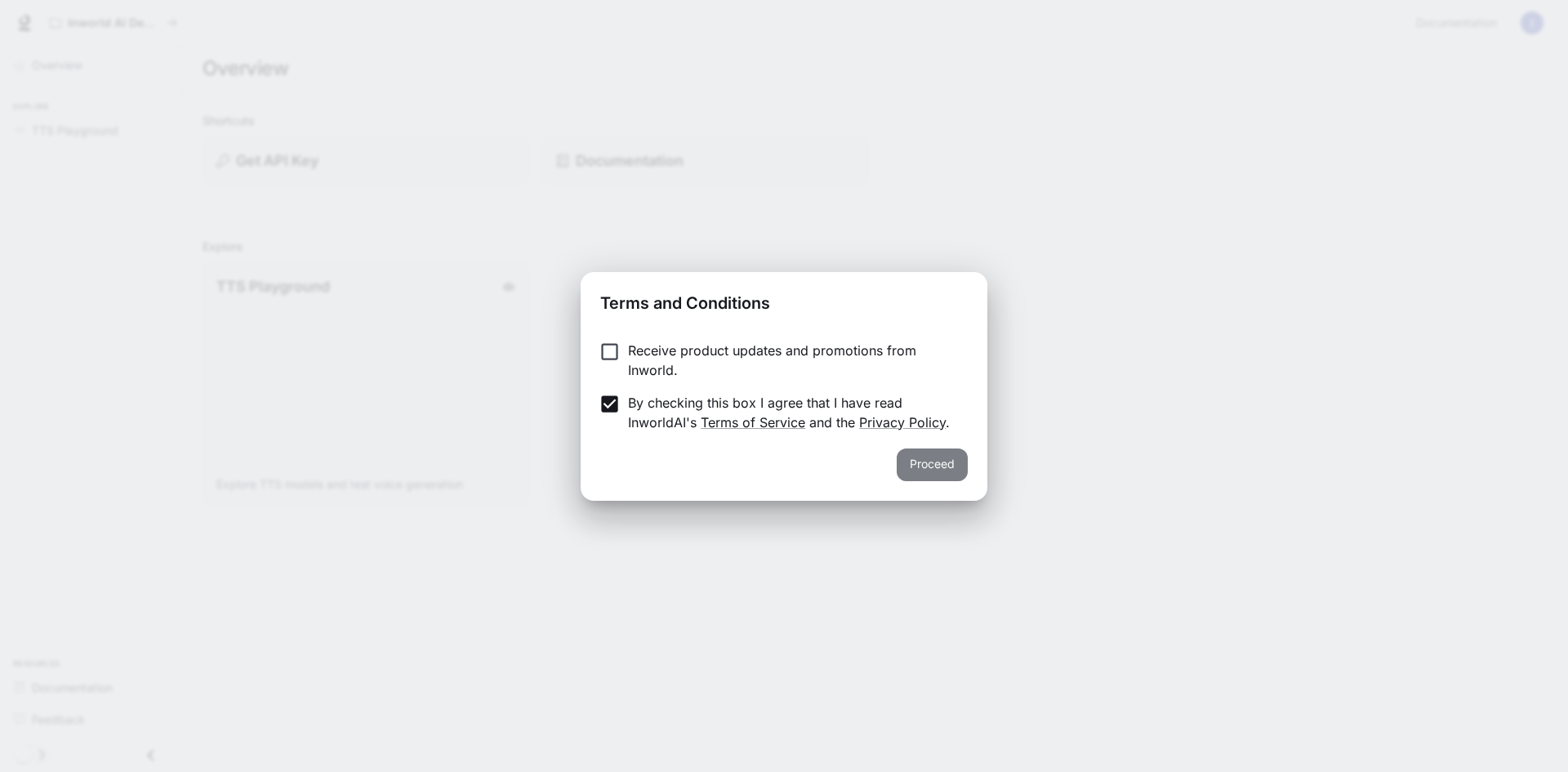
click at [948, 461] on button "Proceed" at bounding box center [932, 465] width 71 height 33
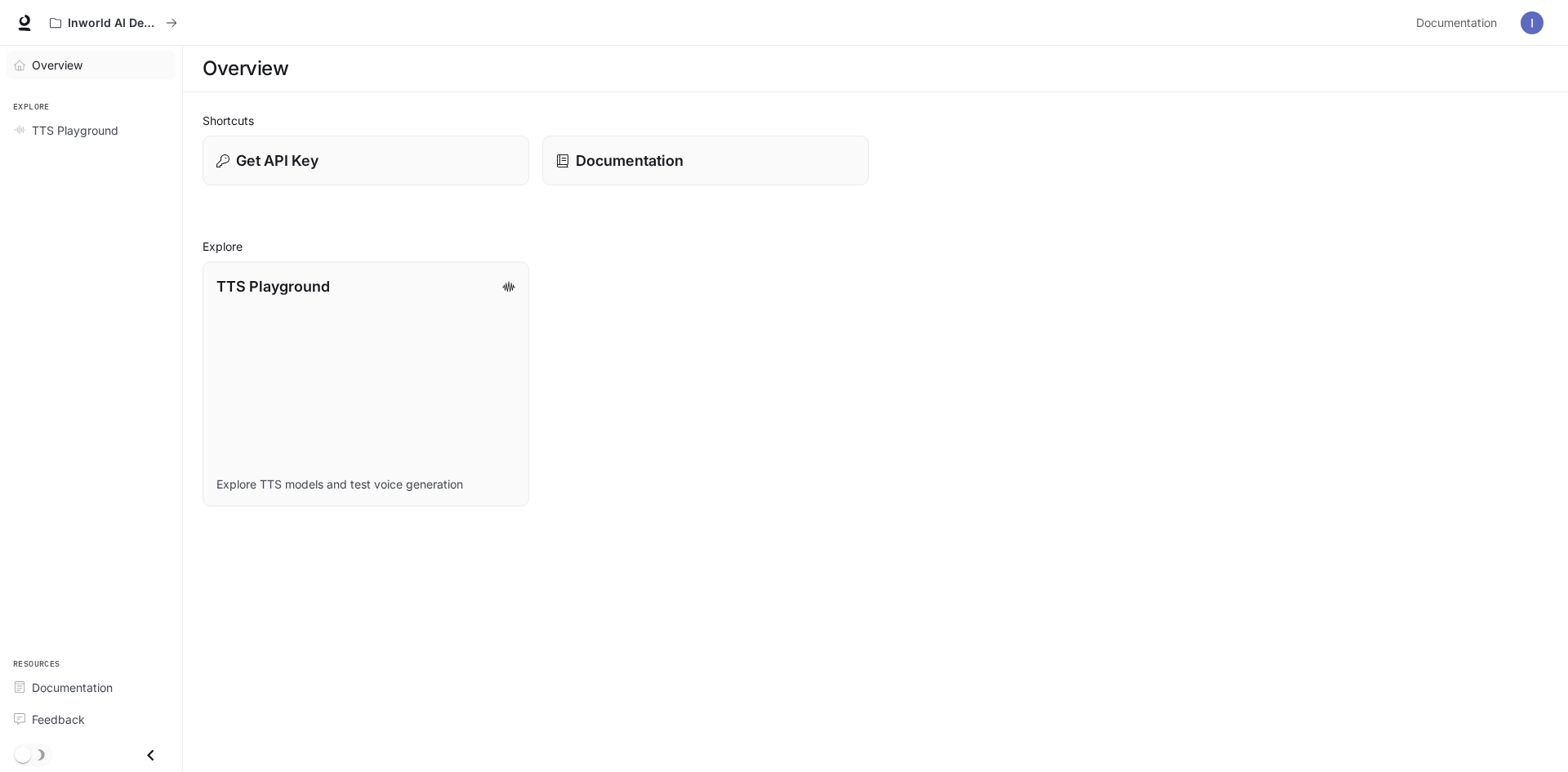
click at [79, 58] on span "Overview" at bounding box center [57, 65] width 51 height 17
click at [79, 58] on span "Overview" at bounding box center [58, 65] width 52 height 17
click at [62, 118] on link "TTS Playground" at bounding box center [91, 130] width 169 height 29
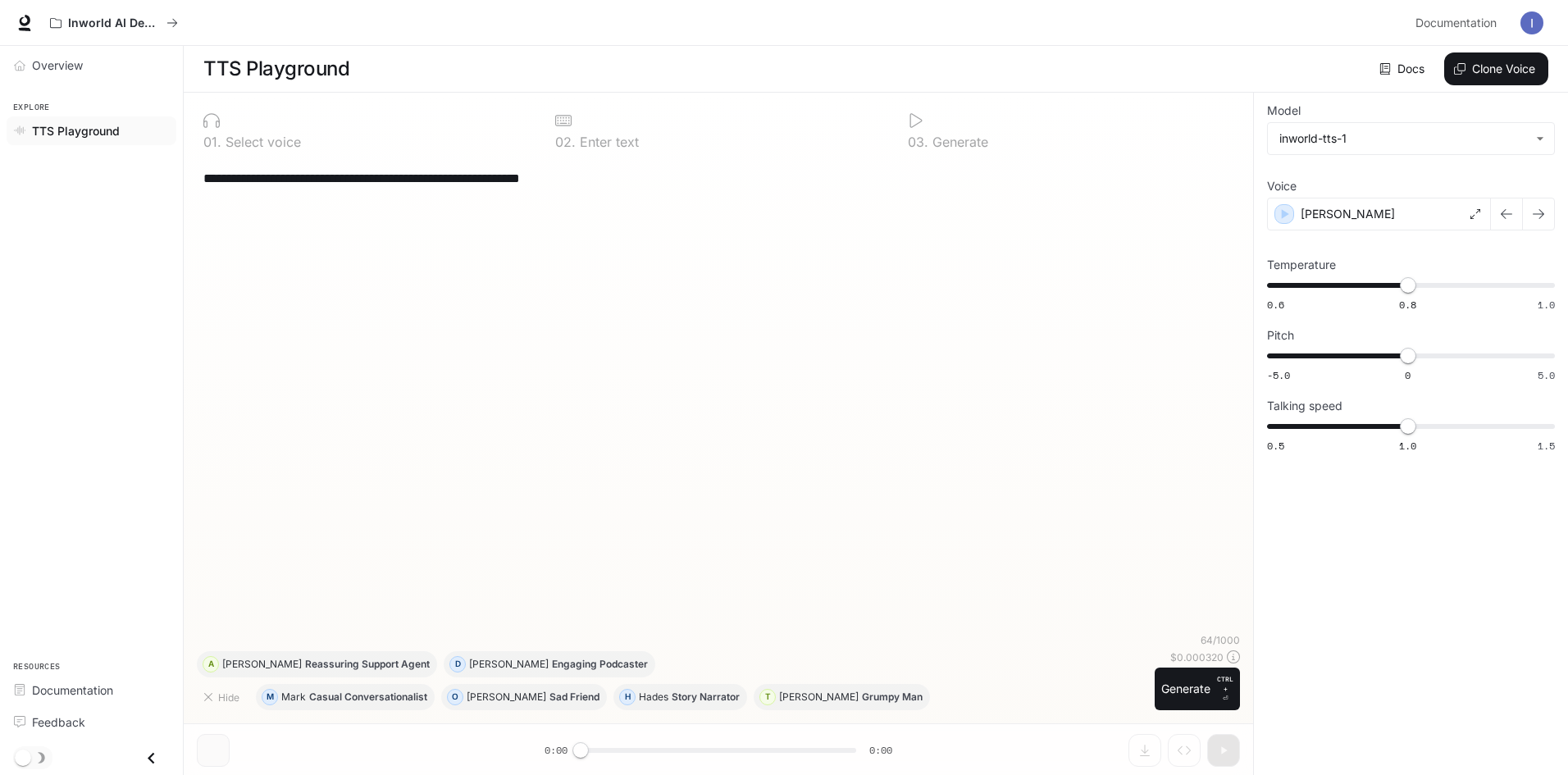
click at [616, 417] on div "**********" at bounding box center [718, 395] width 1043 height 475
click at [438, 272] on div "**********" at bounding box center [718, 395] width 1043 height 475
click at [231, 138] on p "Select voice" at bounding box center [261, 142] width 80 height 13
click at [265, 119] on div at bounding box center [366, 119] width 325 height 16
click at [1455, 208] on div "[PERSON_NAME]" at bounding box center [1379, 214] width 224 height 33
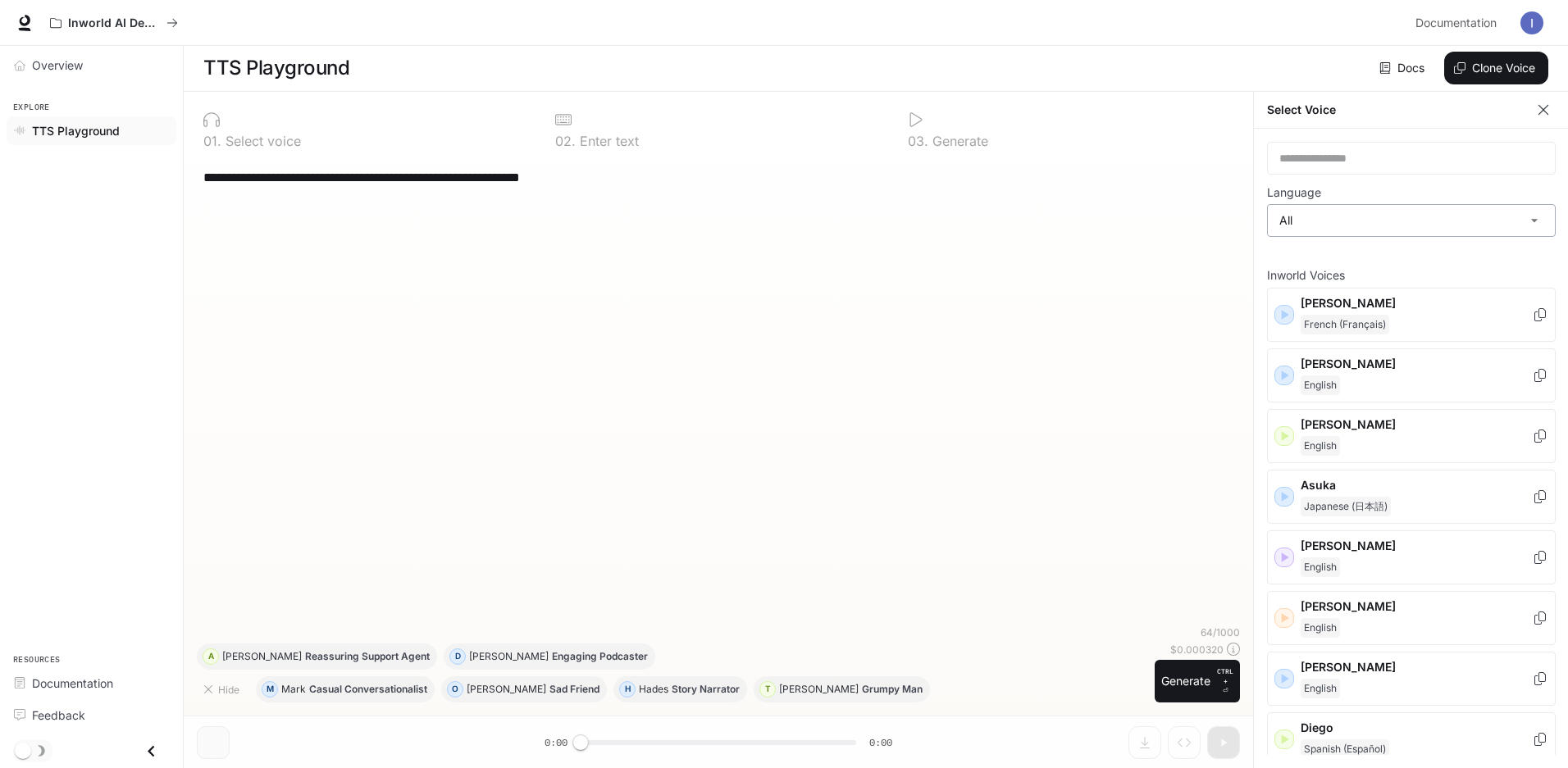
scroll to position [8, 0]
click at [1335, 150] on input "text" at bounding box center [1411, 158] width 287 height 16
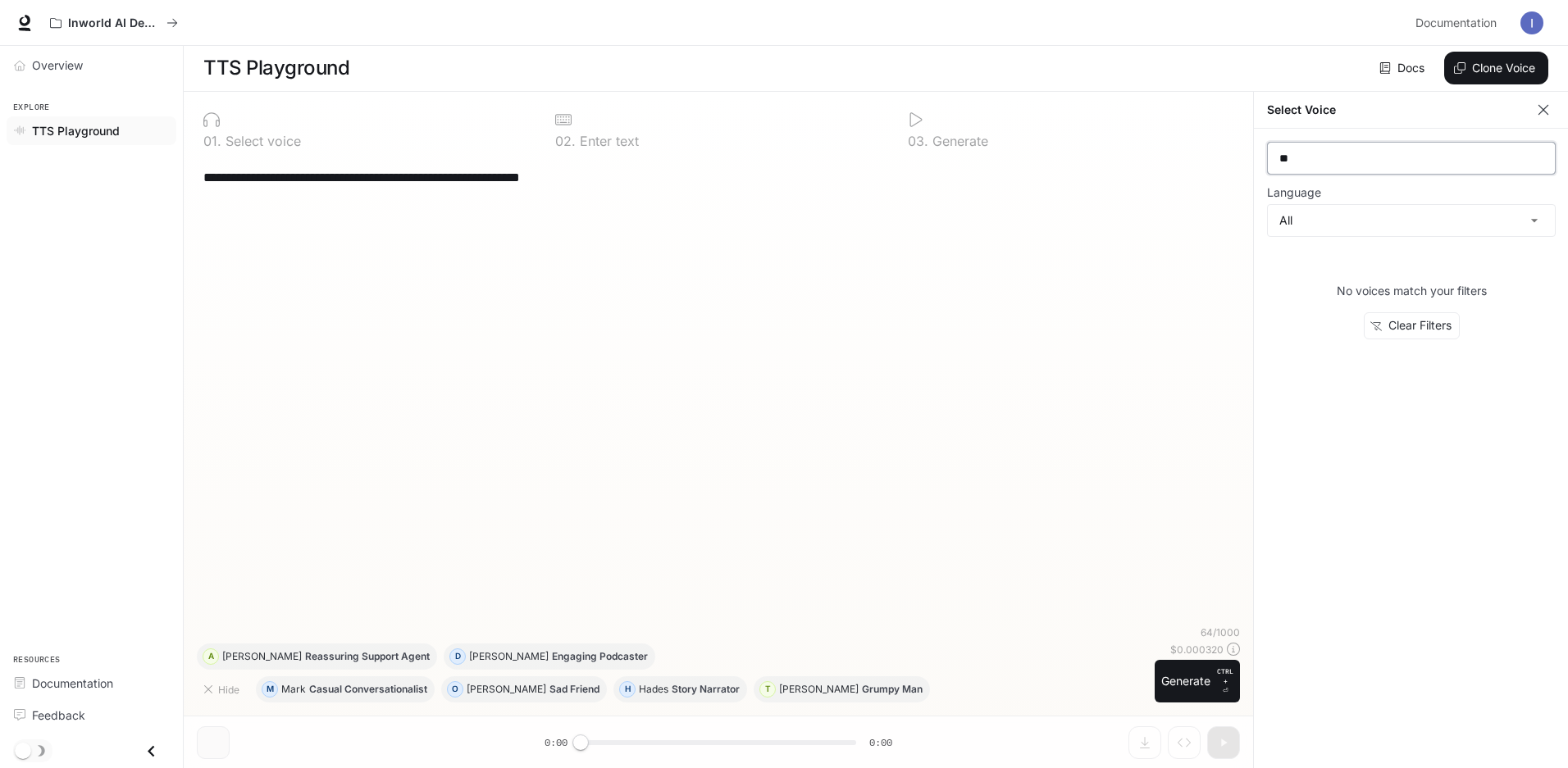
type input "*"
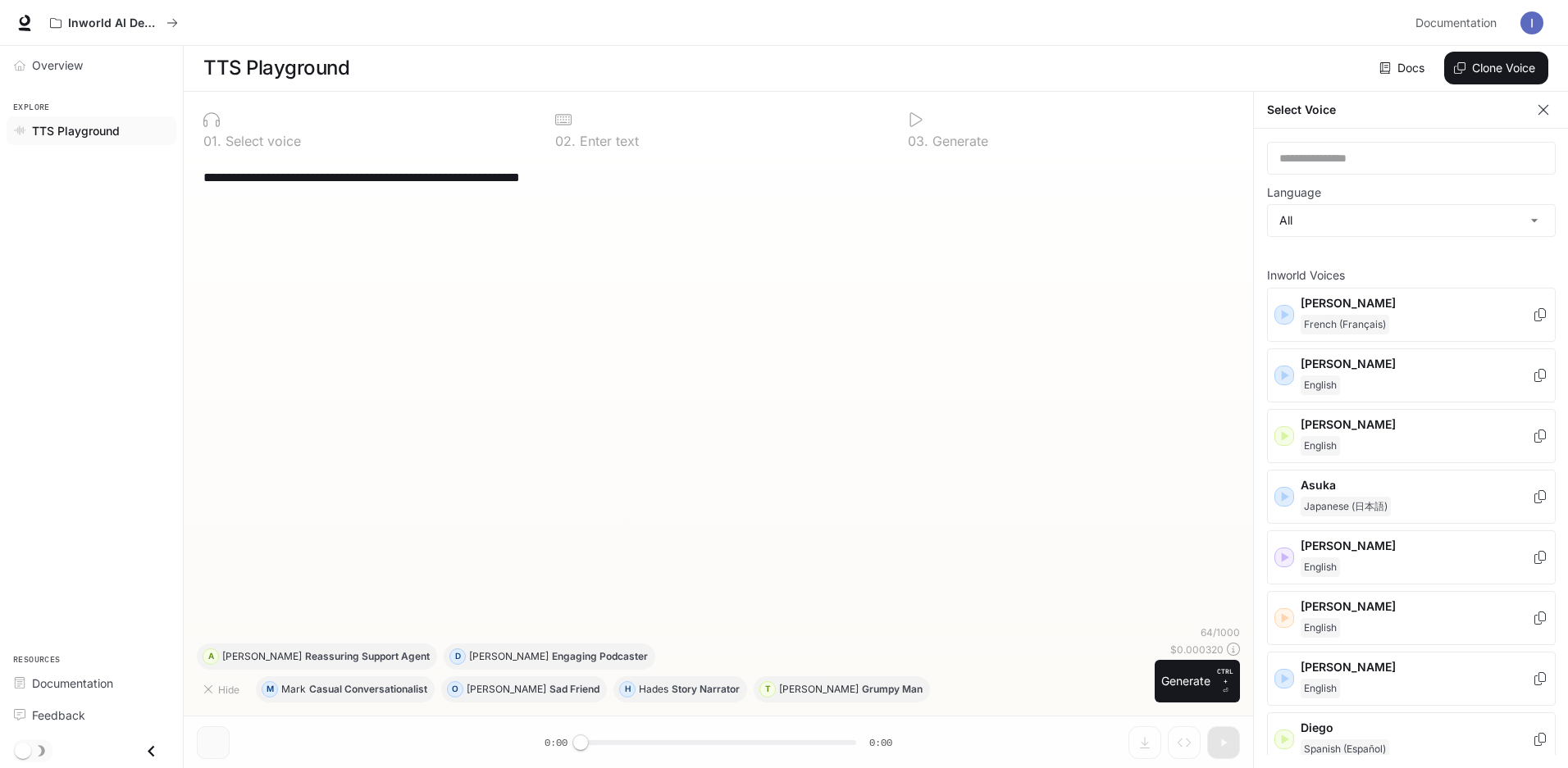
click at [846, 447] on div "**********" at bounding box center [718, 391] width 1043 height 468
click at [47, 212] on div "Overview Explore TTS Playground Resources Documentation Feedback" at bounding box center [91, 407] width 182 height 722
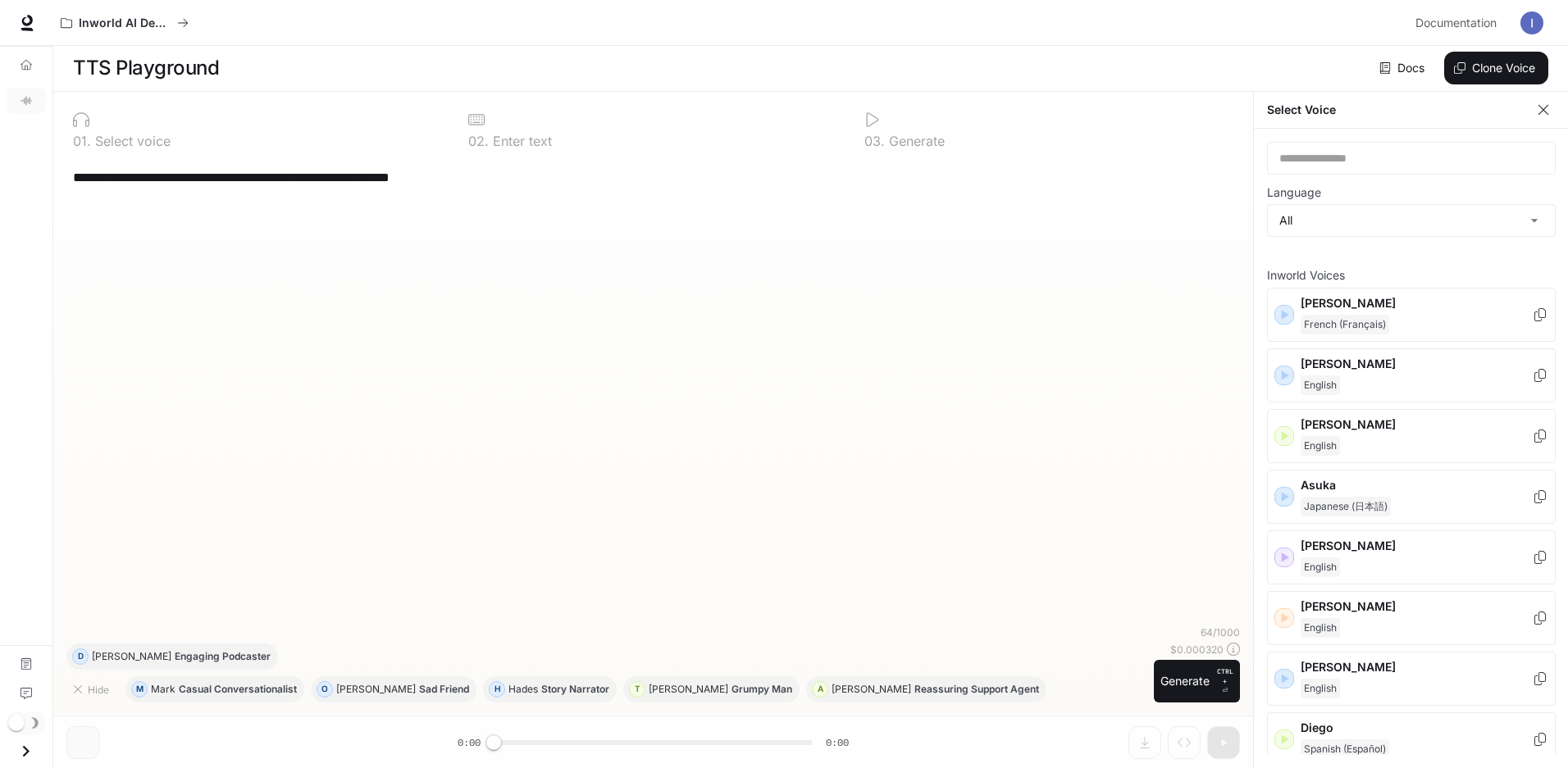
click at [1542, 104] on icon "button" at bounding box center [1543, 109] width 16 height 16
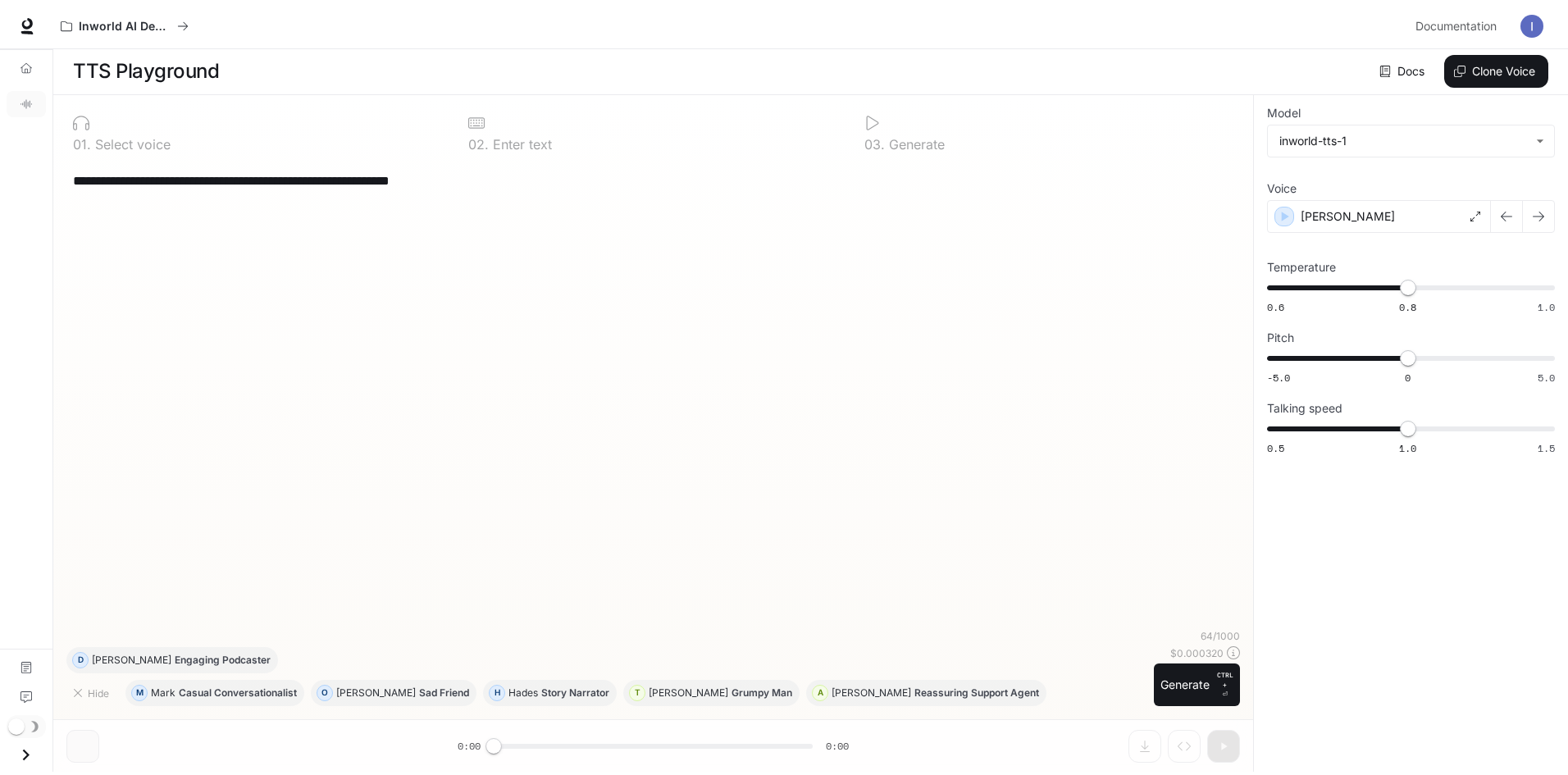
scroll to position [1, 0]
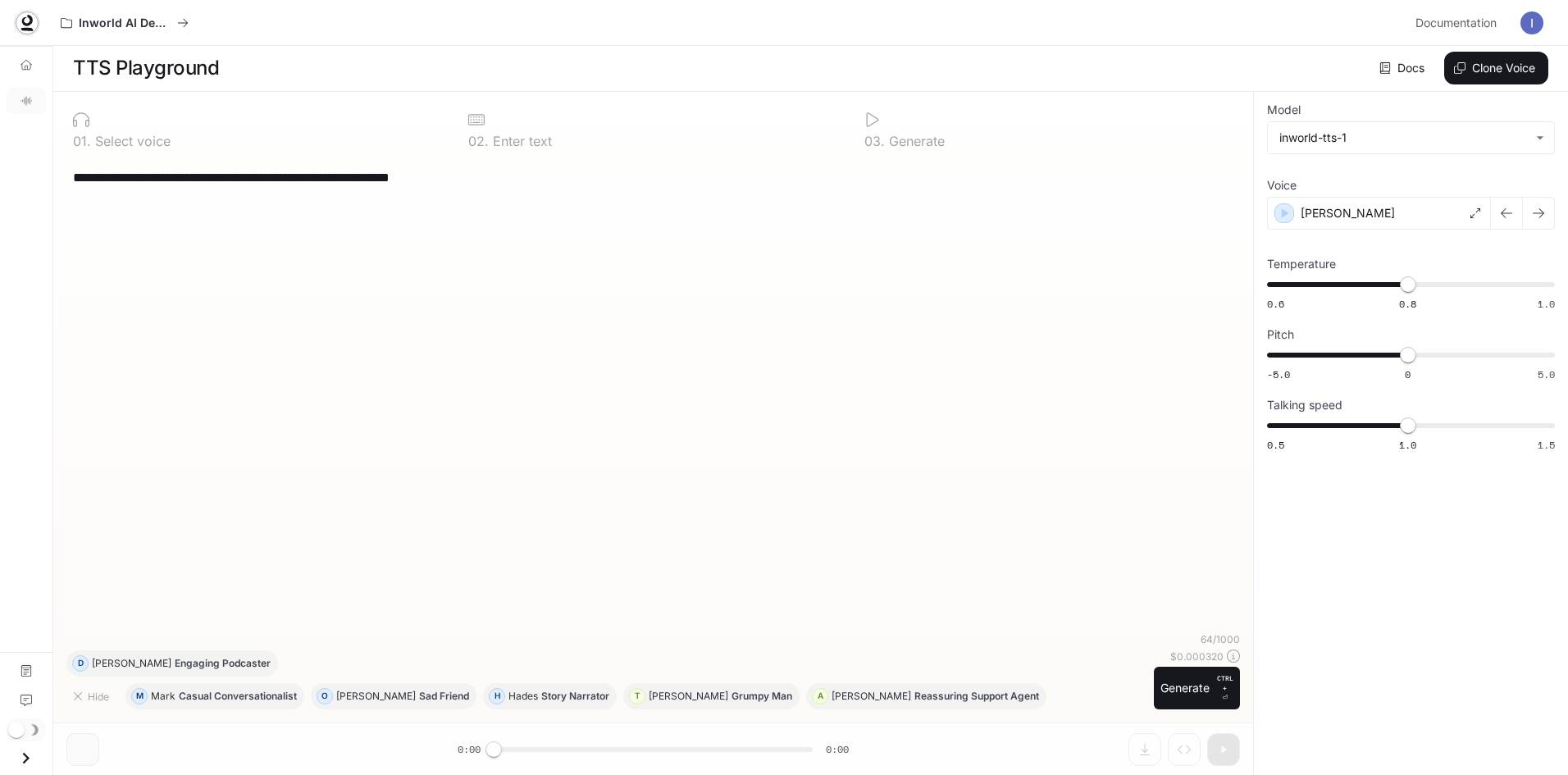
click at [22, 24] on icon at bounding box center [26, 23] width 16 height 16
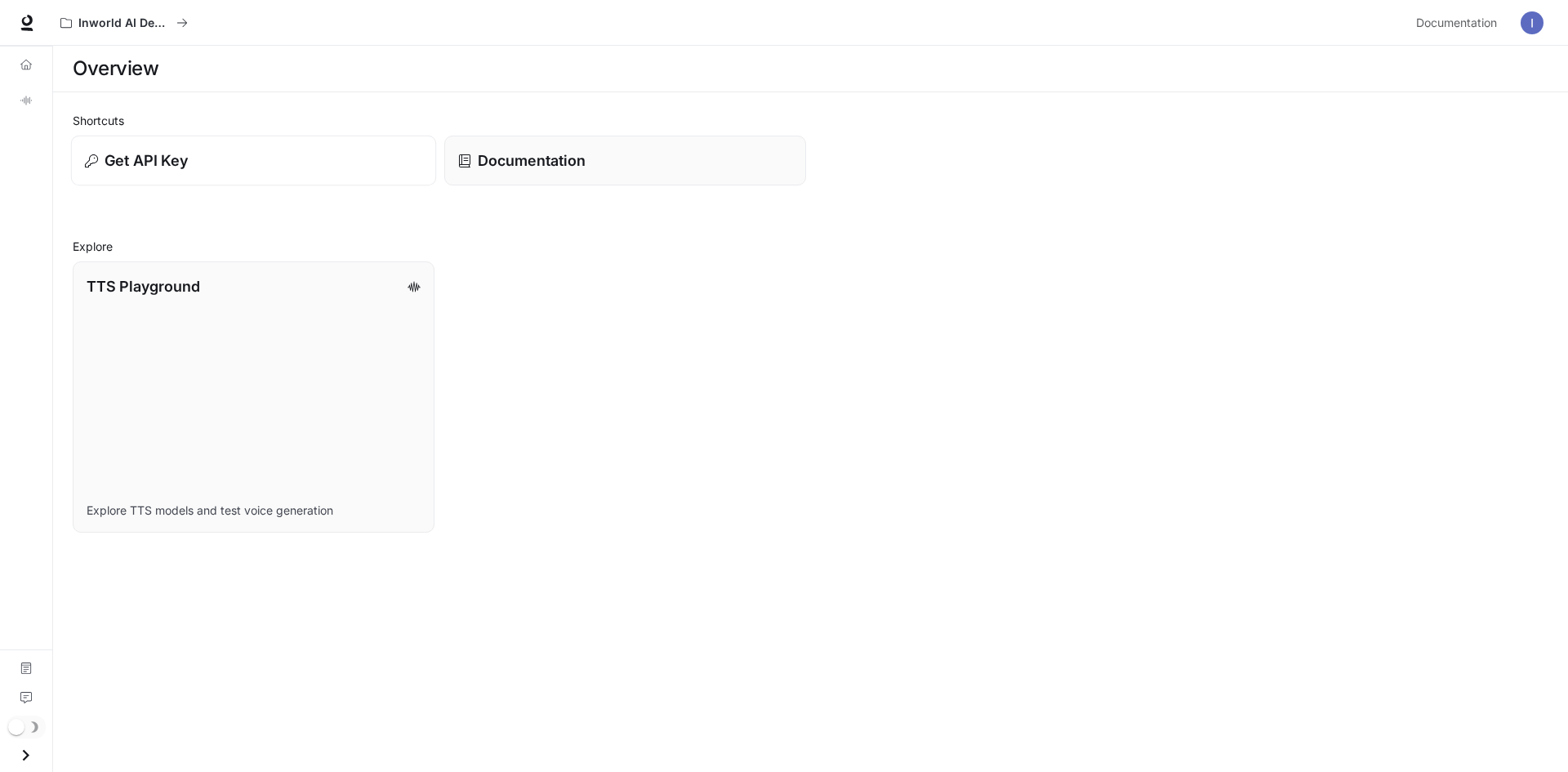
click at [272, 156] on div "Get API Key" at bounding box center [254, 161] width 337 height 22
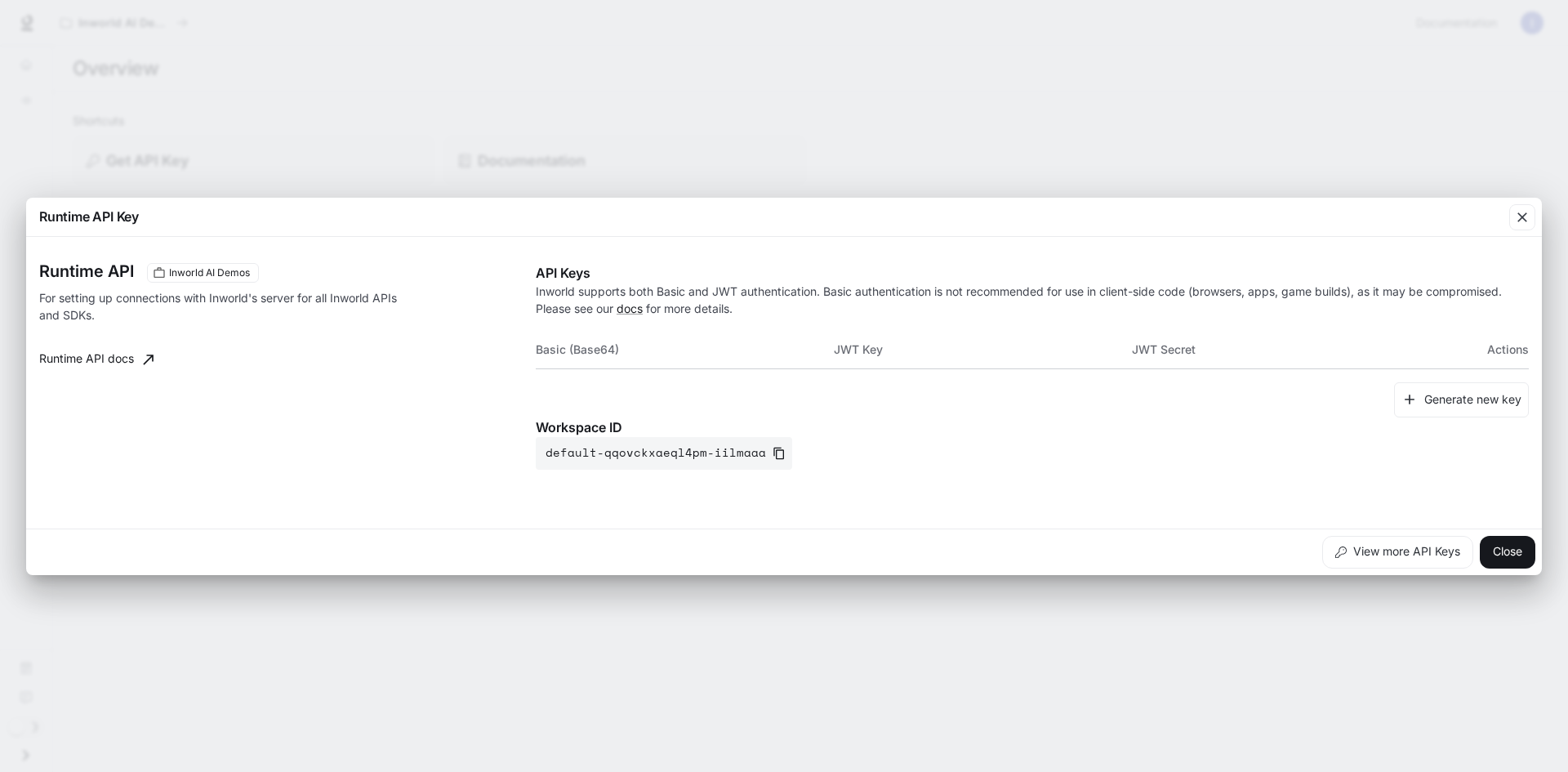
click at [559, 349] on th "Basic (Base64)" at bounding box center [685, 349] width 298 height 39
click at [646, 348] on th "Basic (Base64)" at bounding box center [685, 349] width 298 height 39
click at [595, 350] on th "Basic (Base64)" at bounding box center [685, 349] width 298 height 39
click at [855, 363] on th "JWT Key" at bounding box center [983, 349] width 298 height 39
click at [856, 349] on th "JWT Key" at bounding box center [983, 349] width 298 height 39
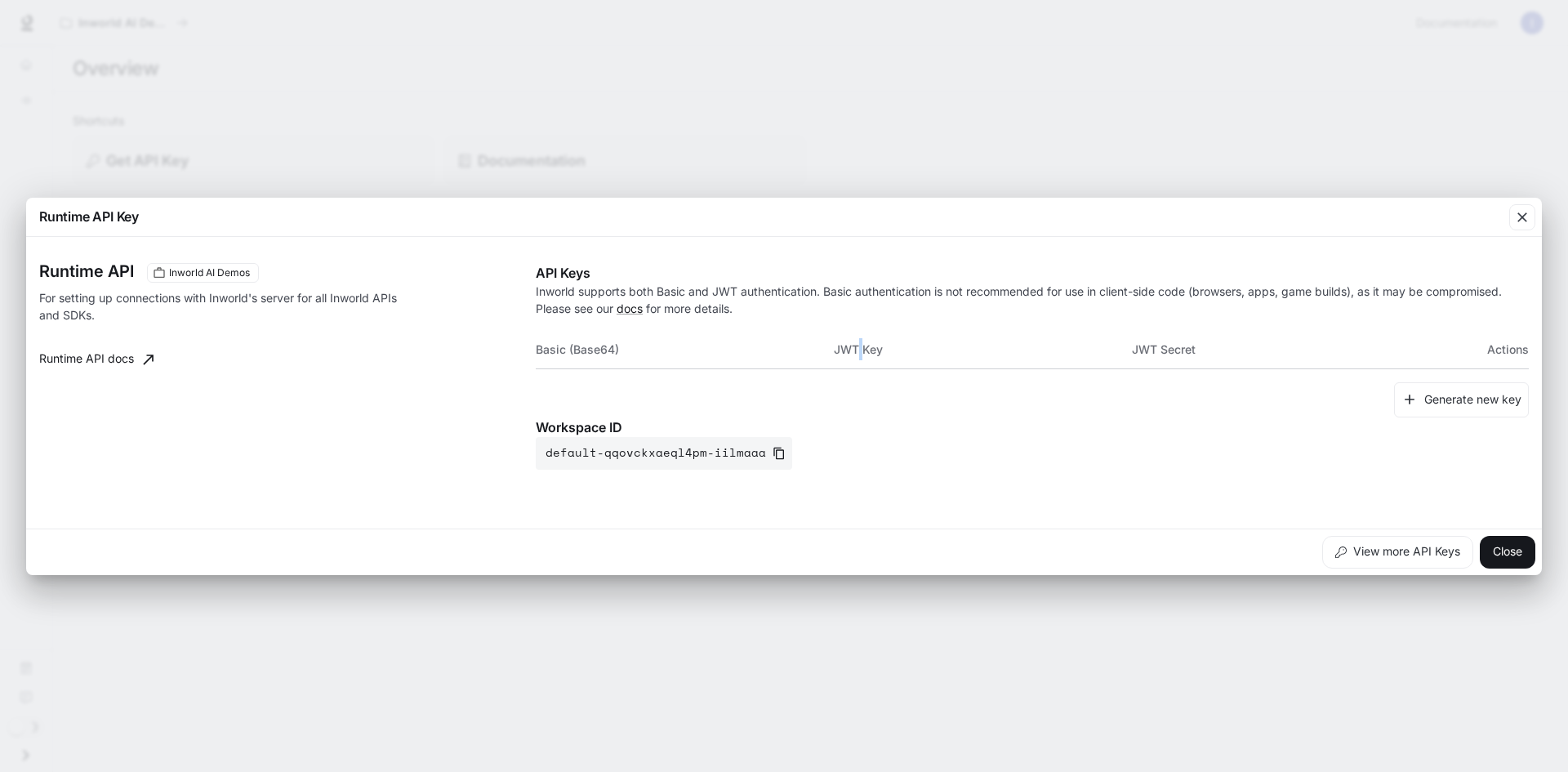
drag, startPoint x: 856, startPoint y: 349, endPoint x: 949, endPoint y: 335, distance: 94.0
click at [860, 349] on th "JWT Key" at bounding box center [983, 349] width 298 height 39
click at [1135, 348] on th "JWT Secret" at bounding box center [1280, 349] width 298 height 39
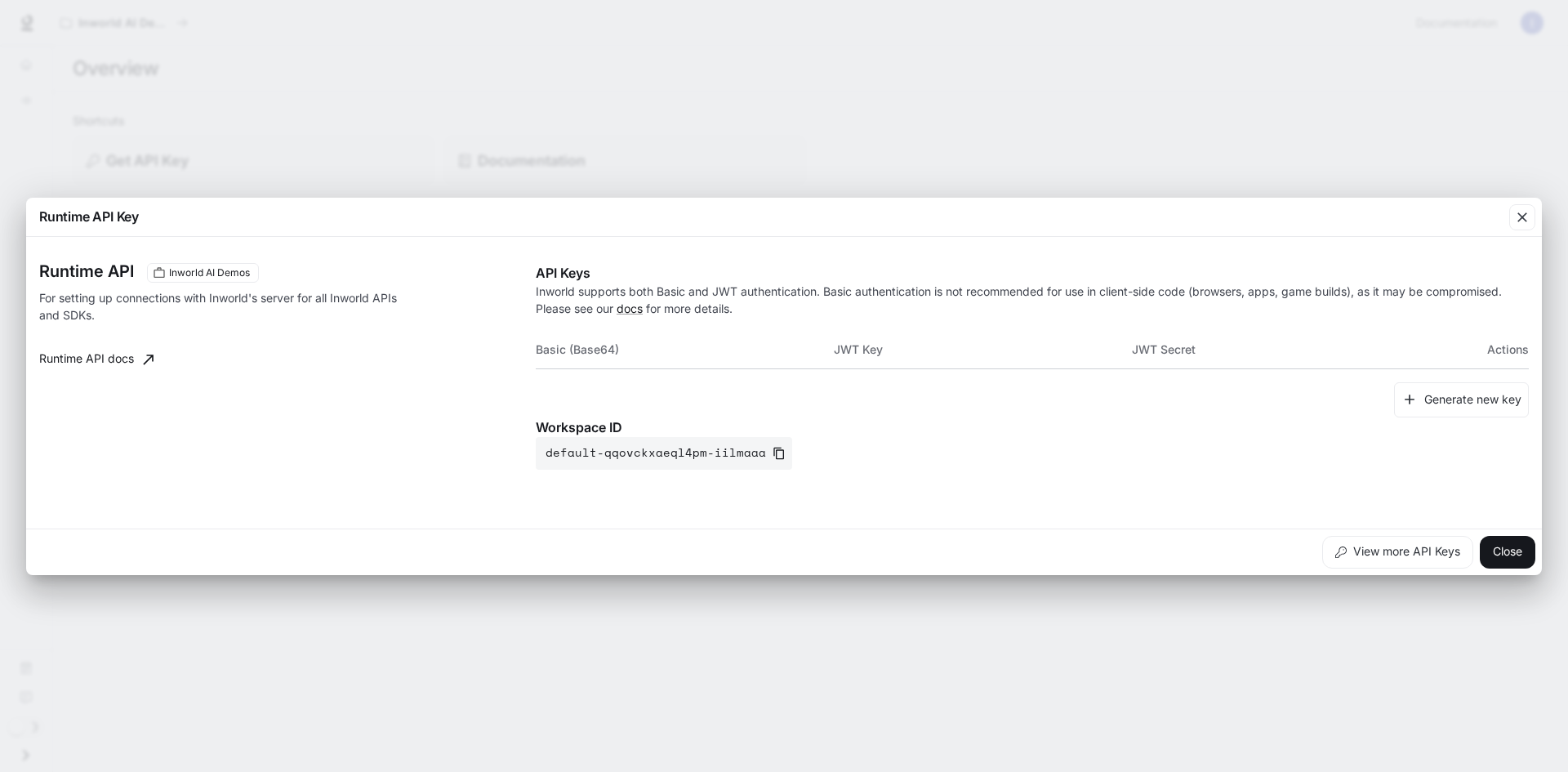
click at [1184, 412] on div "Generate new key" at bounding box center [1032, 399] width 993 height 35
click at [862, 352] on th "JWT Key" at bounding box center [983, 349] width 298 height 39
click at [882, 349] on th "JWT Key" at bounding box center [983, 349] width 298 height 39
click at [854, 349] on th "JWT Key" at bounding box center [983, 349] width 298 height 39
click at [862, 350] on th "JWT Key" at bounding box center [983, 349] width 298 height 39
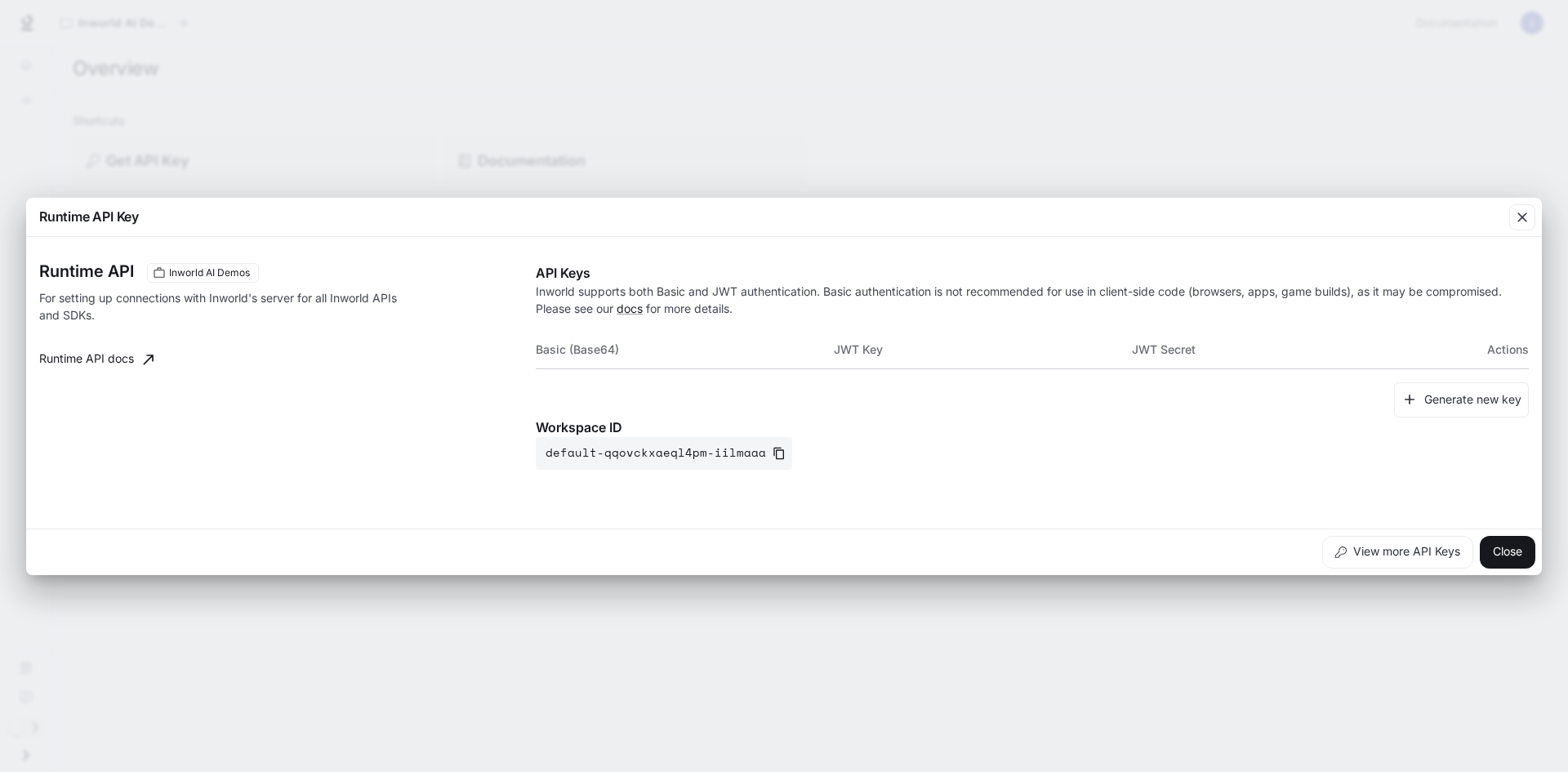
click at [860, 343] on th "JWT Key" at bounding box center [983, 349] width 298 height 39
click at [870, 383] on div "Generate new key" at bounding box center [1032, 399] width 993 height 35
click at [1414, 560] on button "View more API Keys" at bounding box center [1397, 552] width 151 height 33
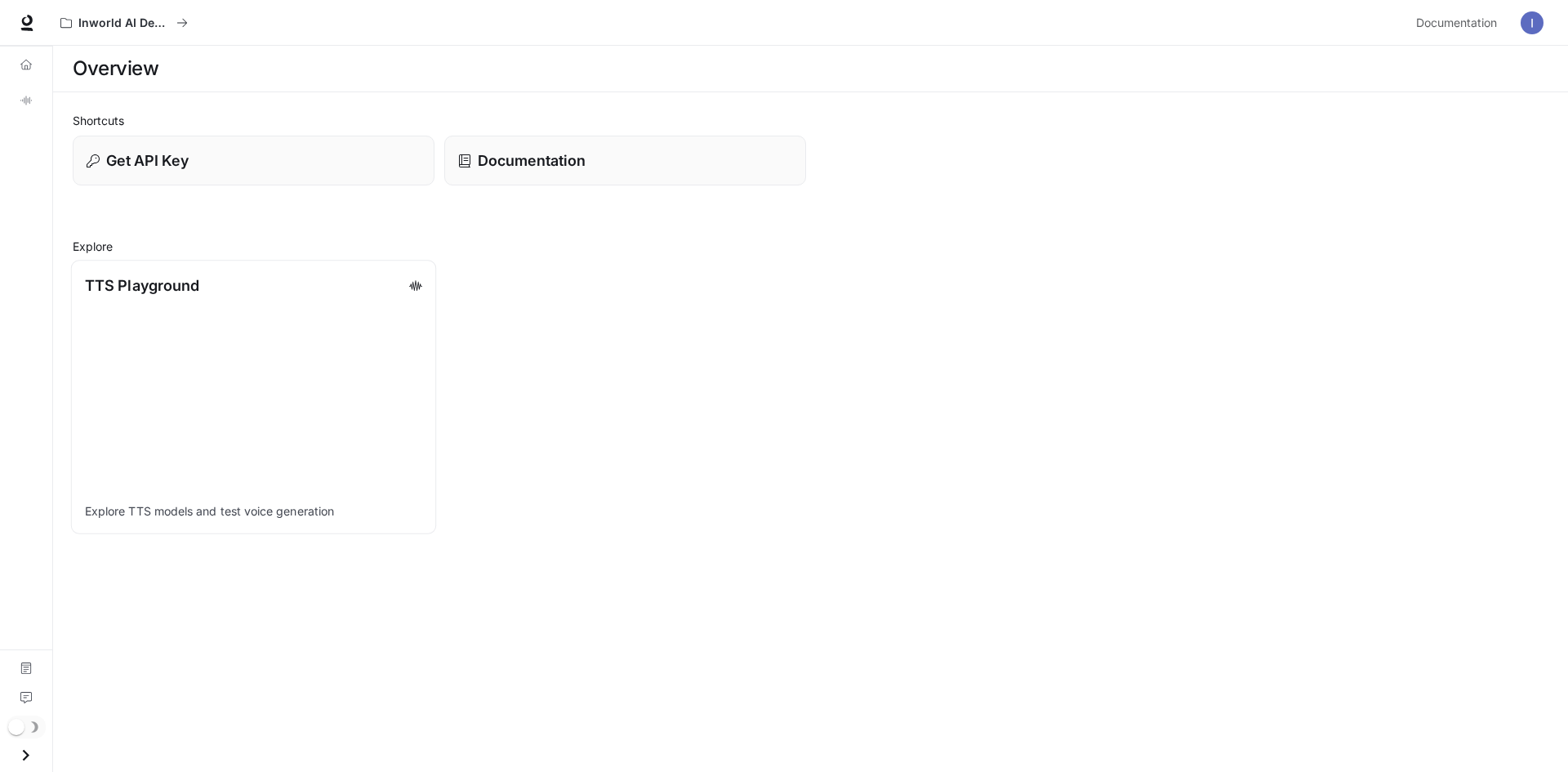
click at [296, 337] on link "TTS Playground Explore TTS models and test voice generation" at bounding box center [254, 396] width 365 height 274
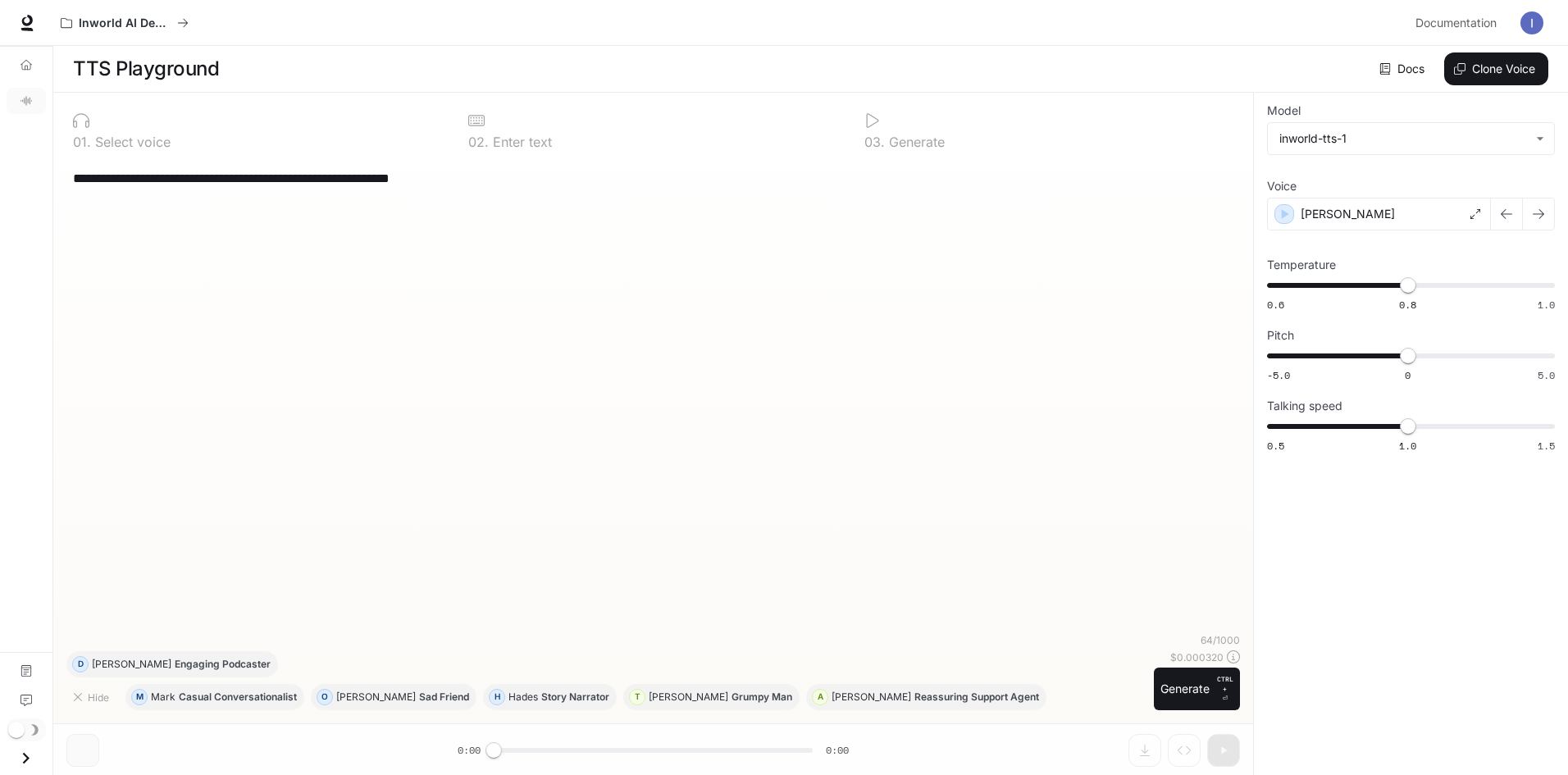
click at [1533, 29] on img "button" at bounding box center [1531, 23] width 23 height 23
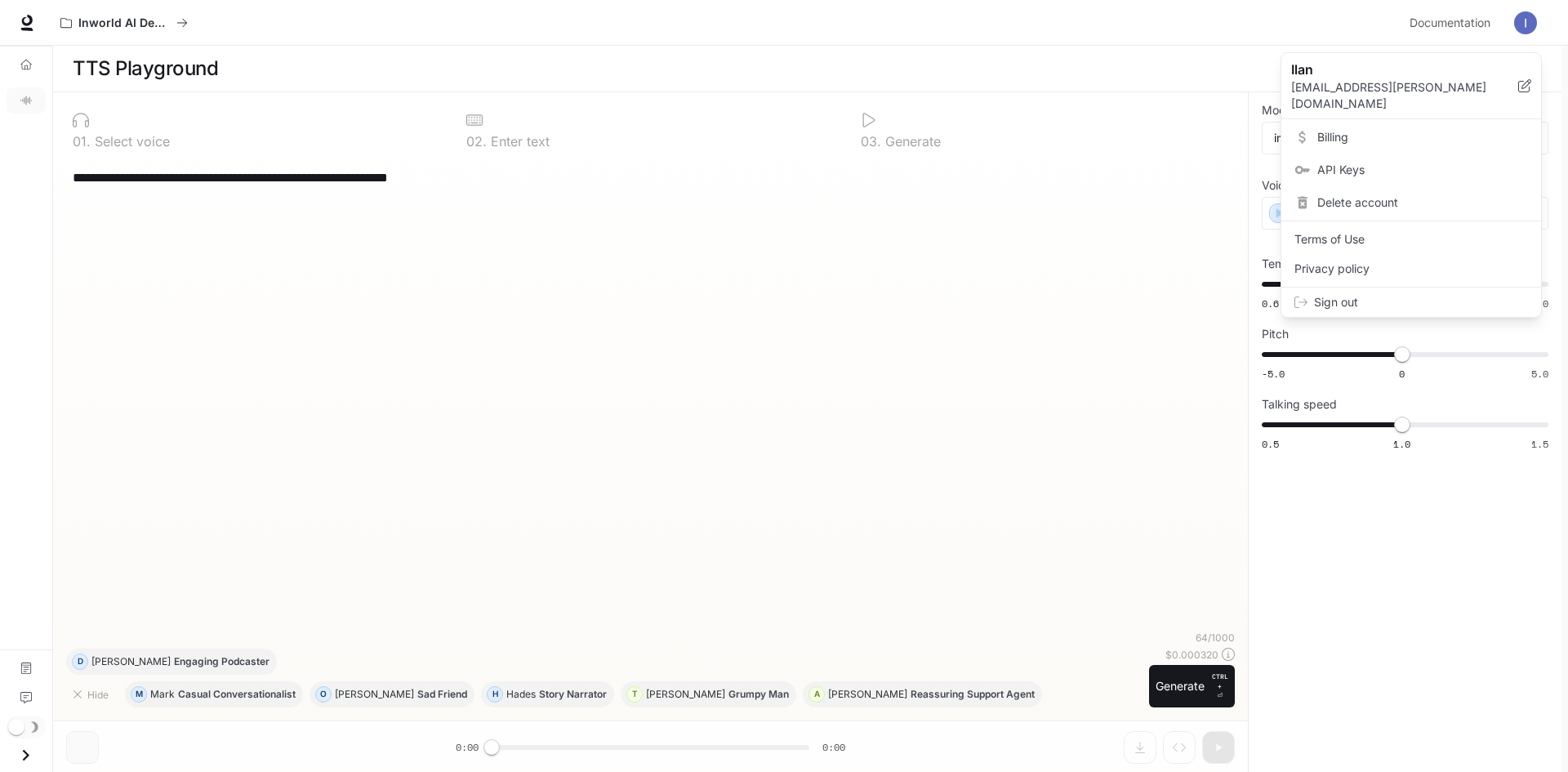
click at [8, 17] on div at bounding box center [784, 386] width 1568 height 772
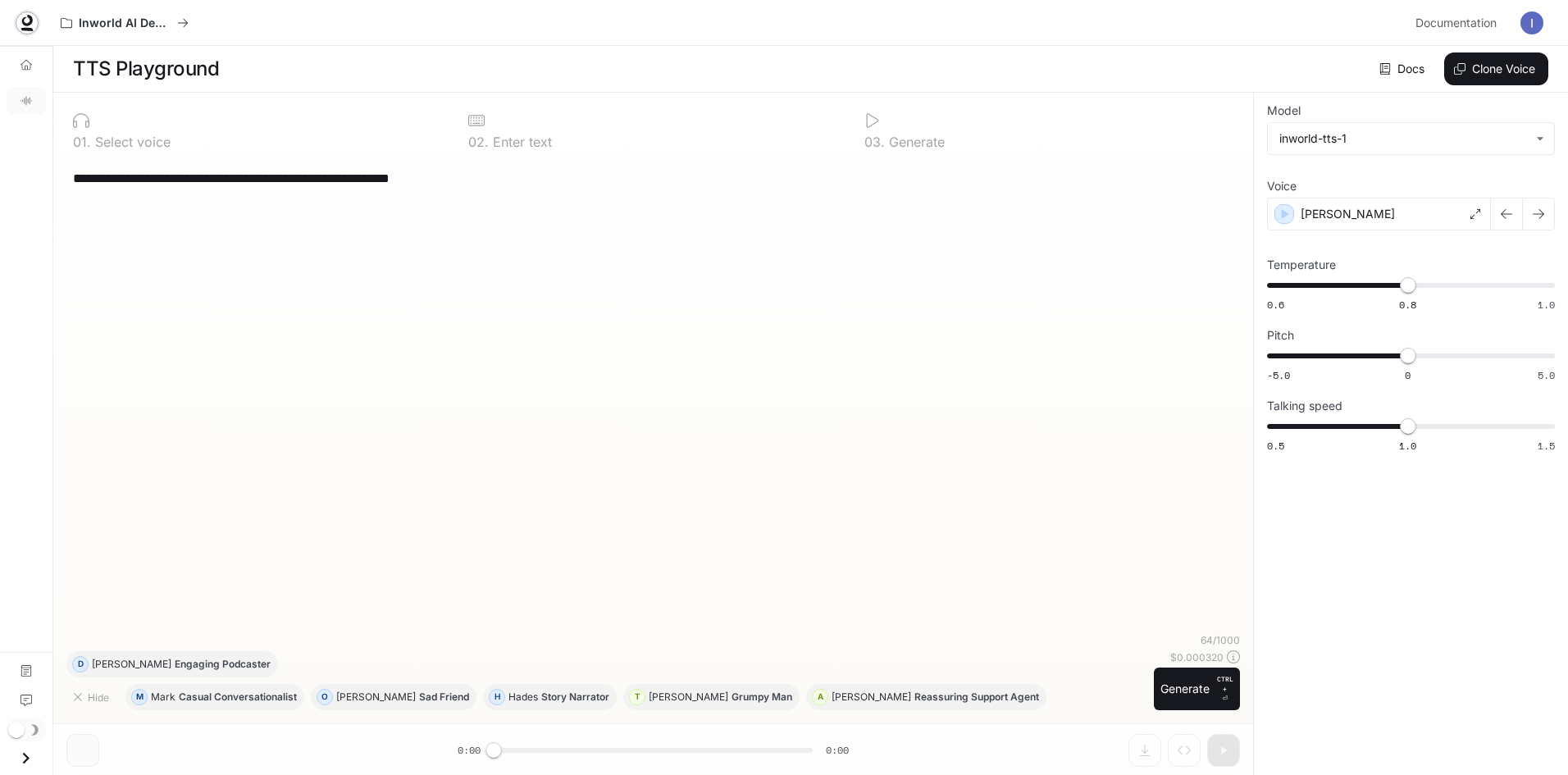
click at [20, 26] on icon at bounding box center [26, 23] width 16 height 16
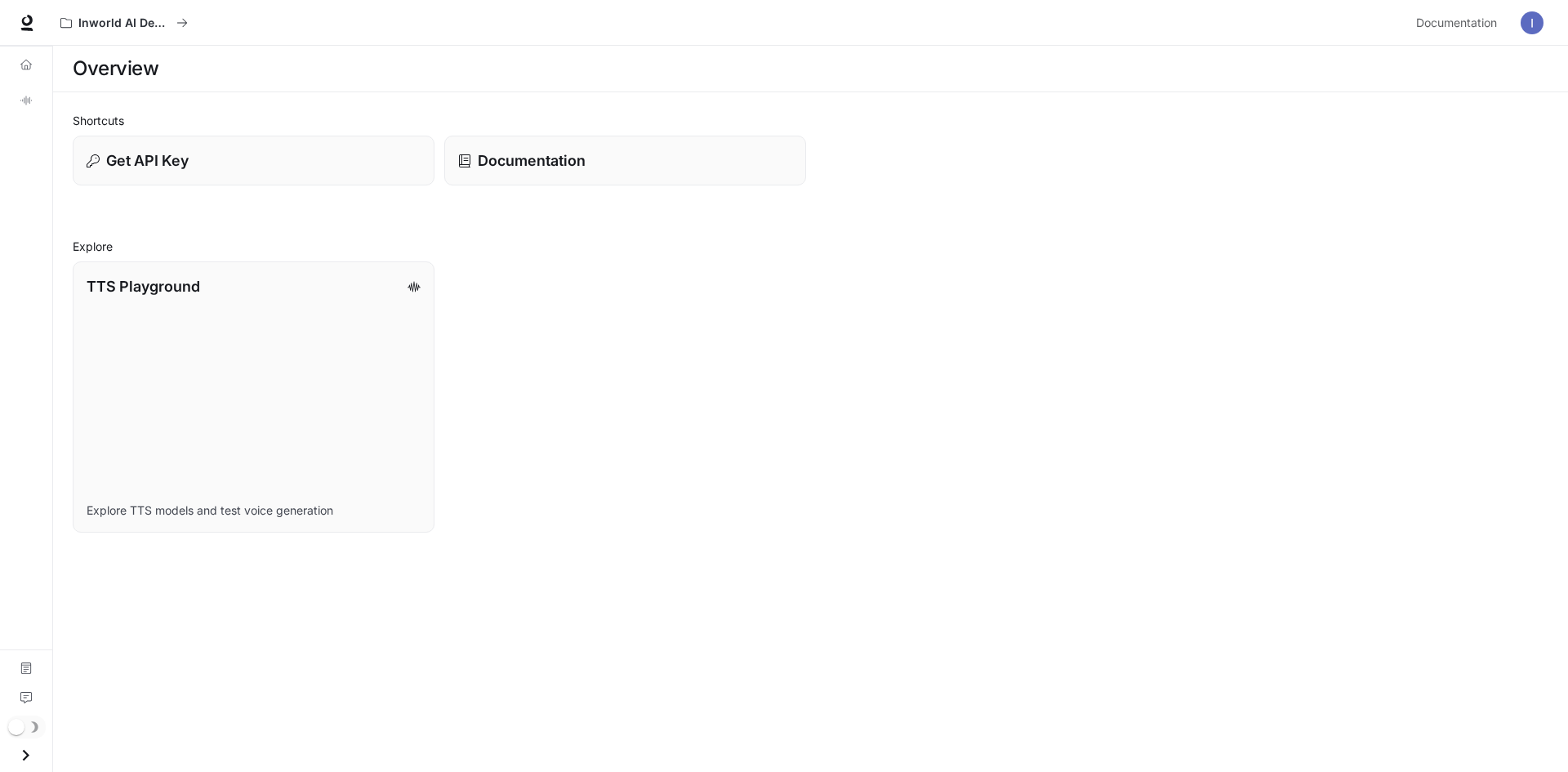
click at [139, 54] on h1 "Overview" at bounding box center [116, 68] width 86 height 33
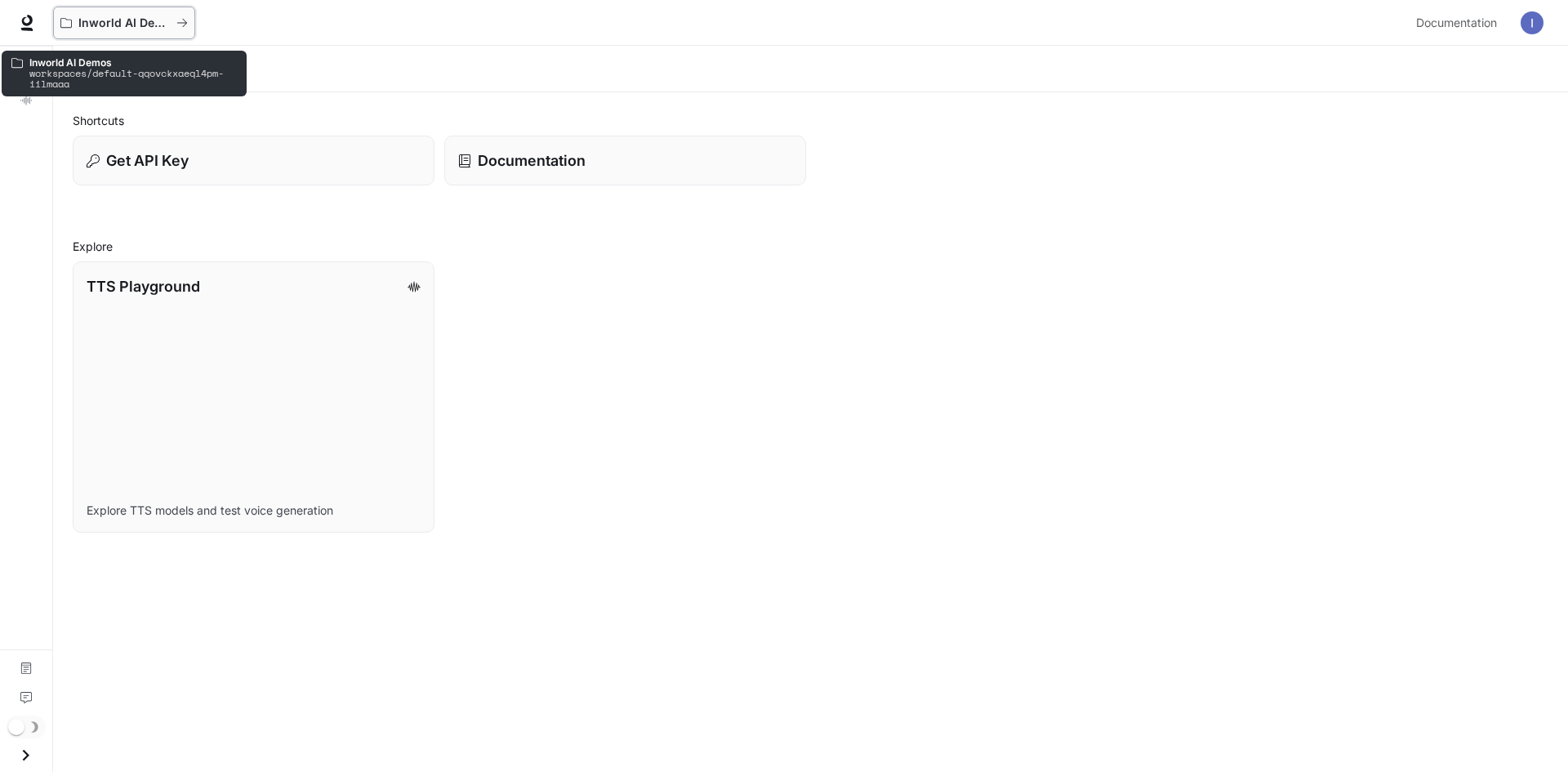
click at [126, 13] on button "Inworld AI Demos" at bounding box center [125, 22] width 142 height 33
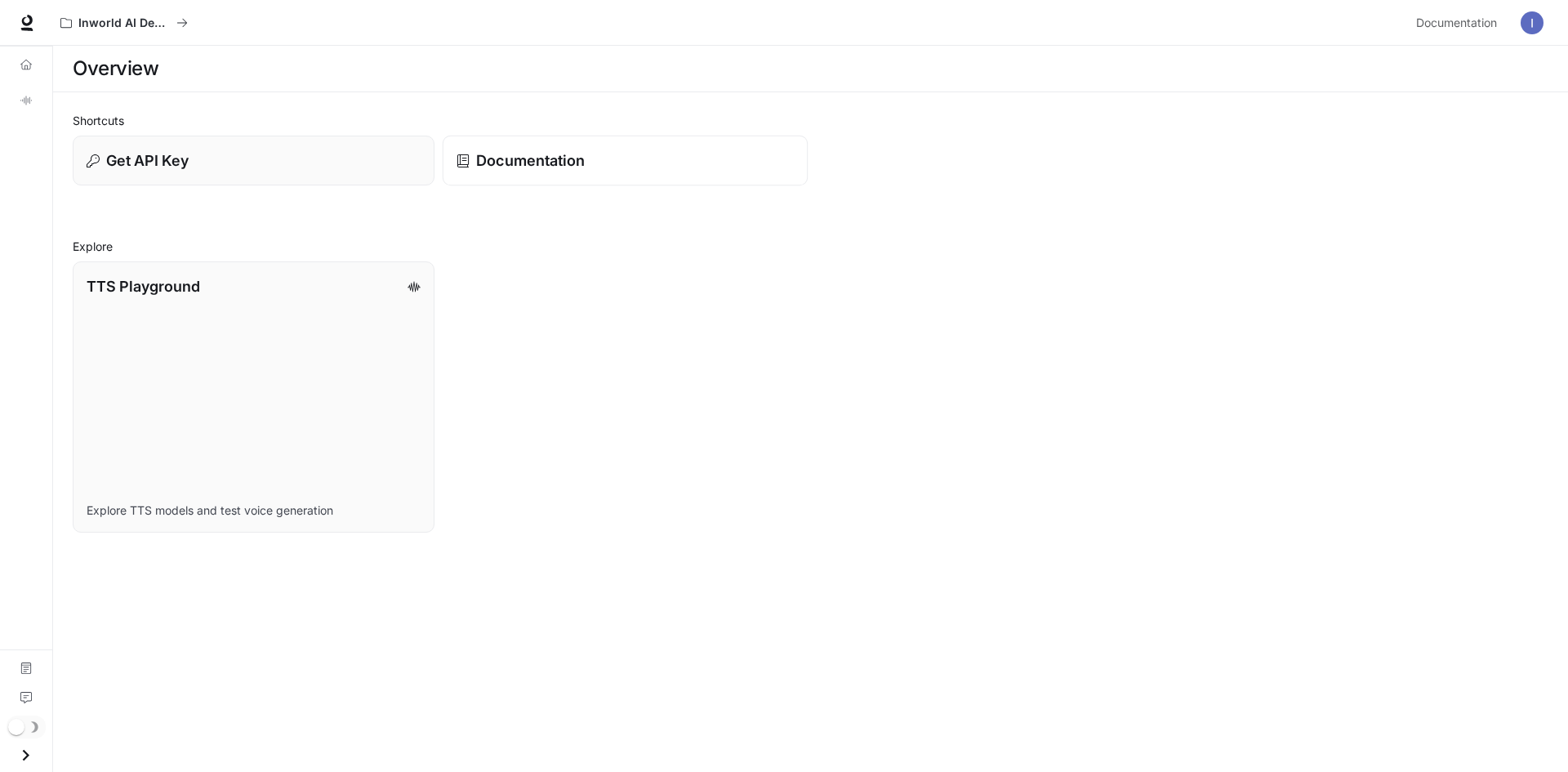
click at [563, 160] on p "Documentation" at bounding box center [530, 161] width 109 height 22
